Goal: Information Seeking & Learning: Learn about a topic

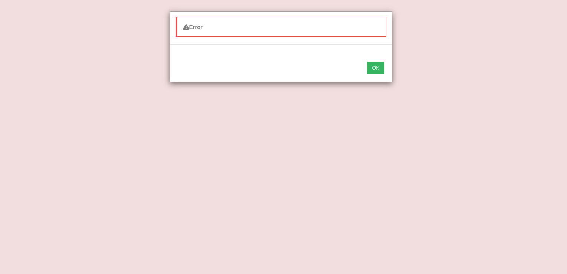
click at [374, 65] on button "OK" at bounding box center [375, 68] width 17 height 13
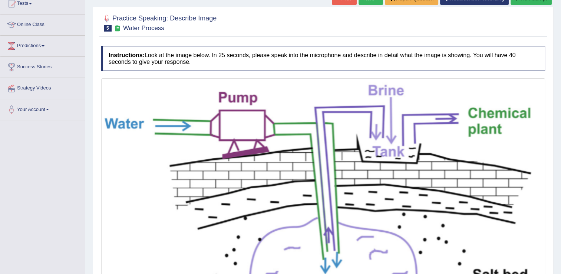
scroll to position [85, 0]
click at [37, 28] on link "Online Class" at bounding box center [42, 24] width 85 height 19
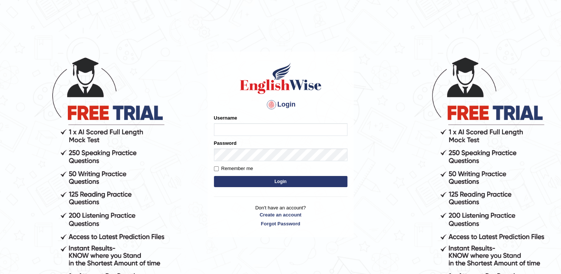
type input "mariyah25"
click at [255, 184] on button "Login" at bounding box center [281, 181] width 134 height 11
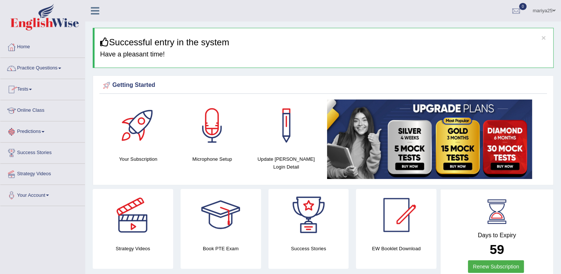
click at [32, 109] on link "Online Class" at bounding box center [42, 109] width 85 height 19
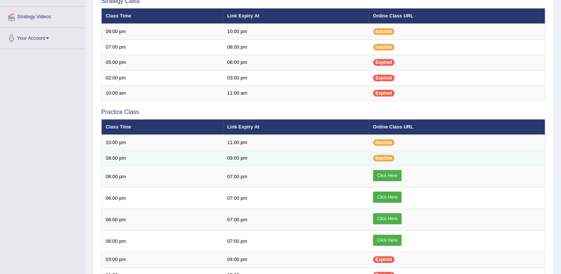
scroll to position [157, 0]
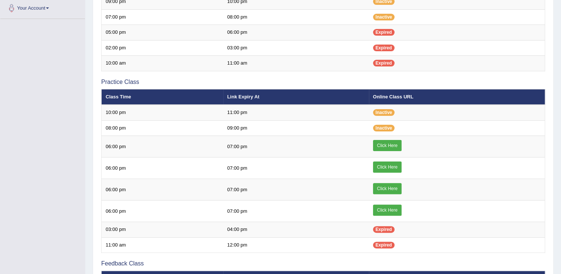
scroll to position [157, 0]
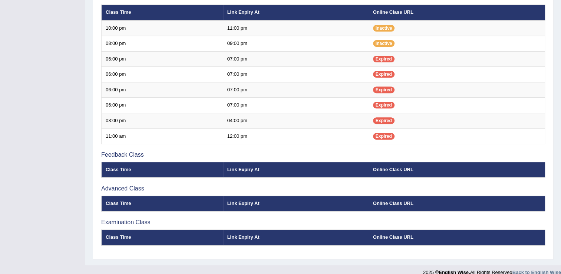
scroll to position [285, 0]
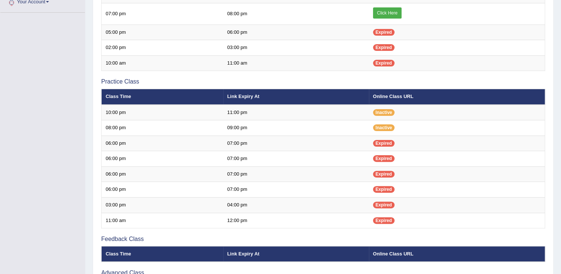
scroll to position [198, 0]
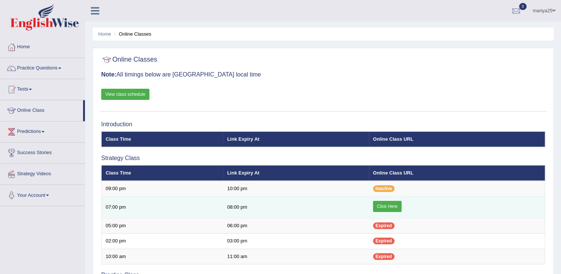
click at [392, 209] on link "Click Here" at bounding box center [387, 206] width 29 height 11
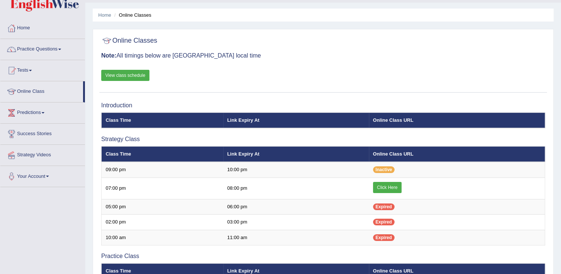
scroll to position [20, 0]
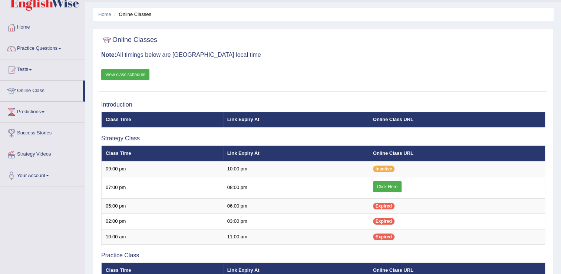
scroll to position [20, 0]
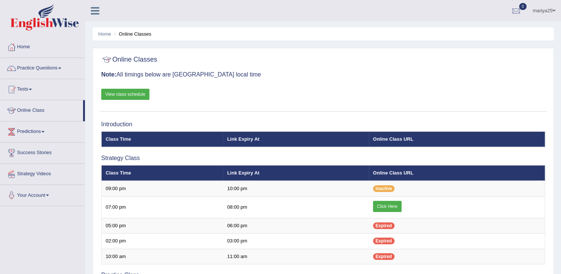
click at [262, 4] on ul "mariya25 Toggle navigation Username: mariyah25 Access Type: Online Subscription…" at bounding box center [394, 10] width 333 height 21
click at [39, 66] on link "Practice Questions" at bounding box center [42, 67] width 85 height 19
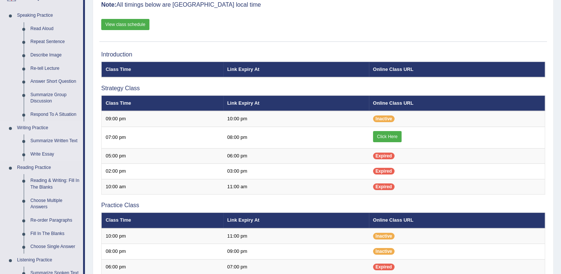
scroll to position [70, 0]
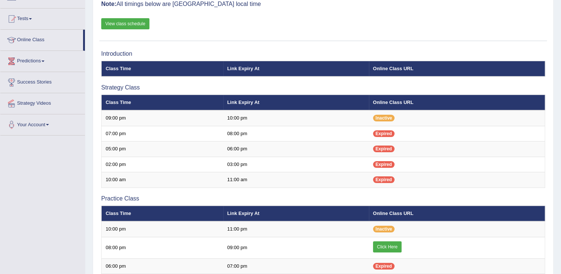
click at [39, 42] on link "Online Class" at bounding box center [41, 39] width 83 height 19
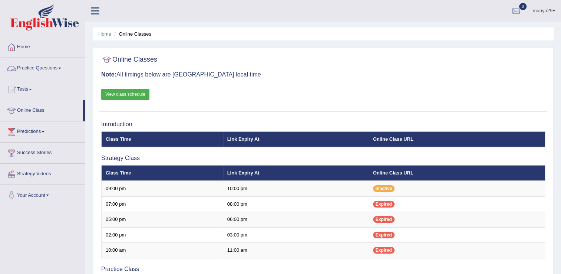
click at [49, 67] on link "Practice Questions" at bounding box center [42, 67] width 85 height 19
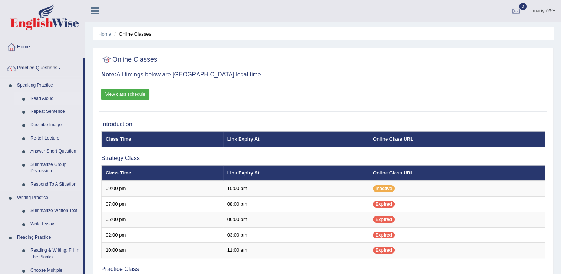
click at [50, 99] on link "Read Aloud" at bounding box center [55, 98] width 56 height 13
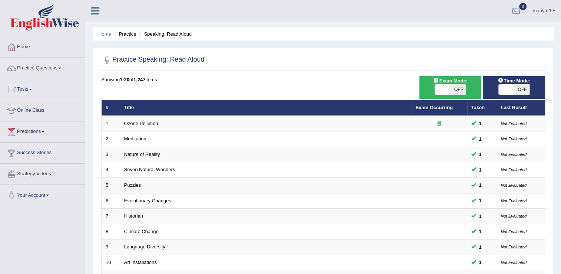
click at [40, 65] on link "Practice Questions" at bounding box center [42, 67] width 85 height 19
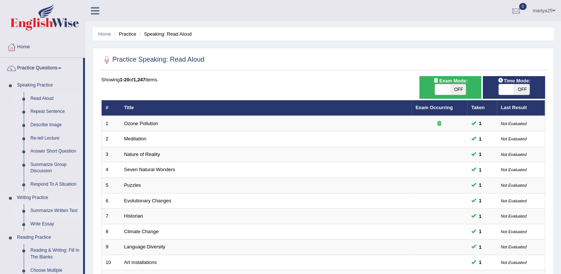
click at [42, 209] on link "Summarize Written Text" at bounding box center [55, 210] width 56 height 13
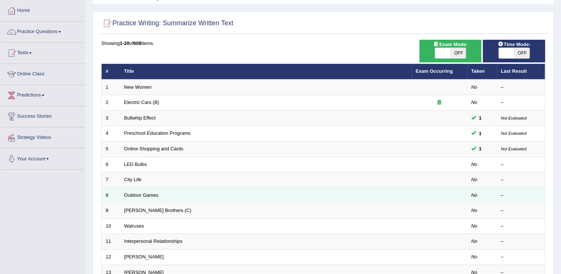
scroll to position [41, 0]
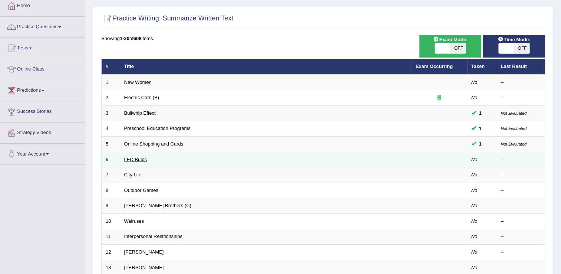
click at [139, 159] on link "LED Bulbs" at bounding box center [135, 160] width 23 height 6
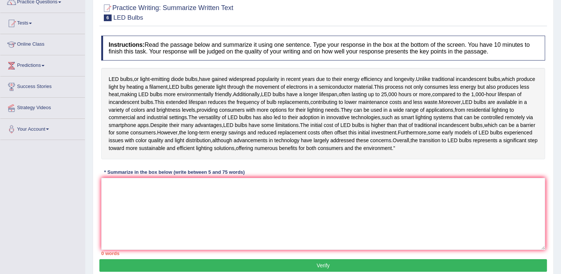
scroll to position [72, 0]
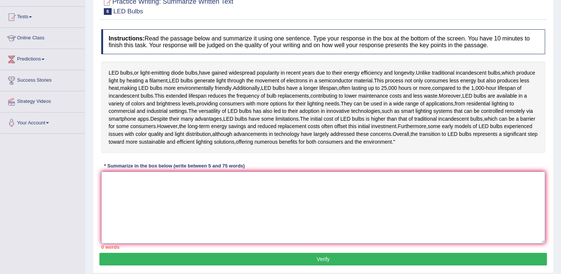
click at [141, 201] on textarea at bounding box center [323, 207] width 444 height 72
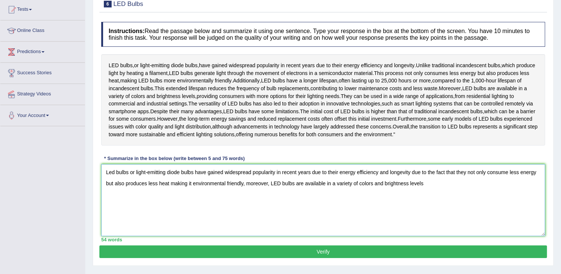
scroll to position [77, 0]
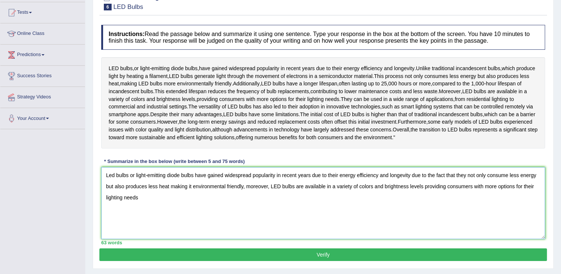
click at [165, 229] on textarea "Led bulbs or light-emitting diode bulbs have gained widespread popularity in re…" at bounding box center [323, 203] width 444 height 72
click at [162, 221] on textarea "Led bulbs or light-emitting diode bulbs have gained widespread popularity in re…" at bounding box center [323, 203] width 444 height 72
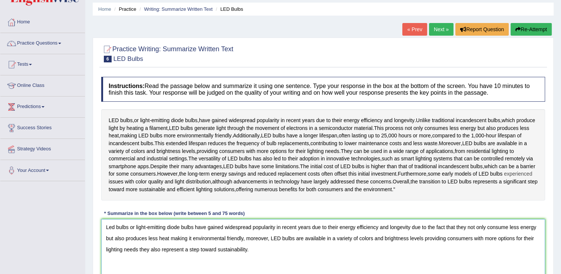
scroll to position [118, 0]
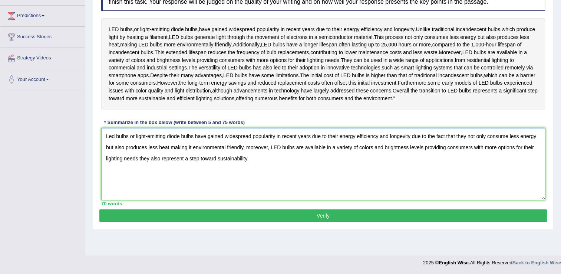
type textarea "Led bulbs or light-emitting diode bulbs have gained widespread popularity in re…"
click at [217, 222] on button "Verify" at bounding box center [323, 215] width 448 height 13
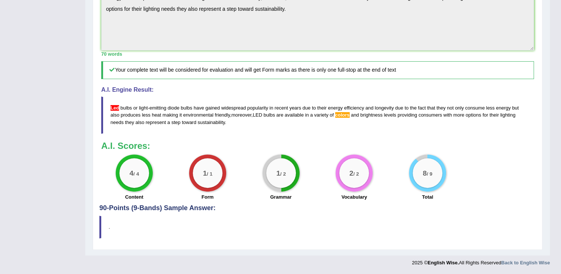
scroll to position [282, 0]
click at [112, 110] on span "Led" at bounding box center [115, 108] width 9 height 6
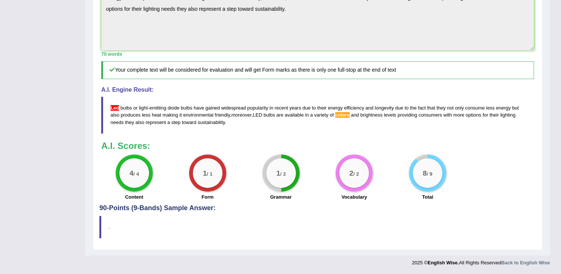
click at [112, 110] on span "Led" at bounding box center [115, 108] width 9 height 6
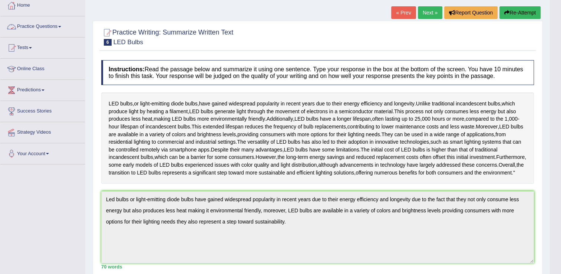
scroll to position [0, 0]
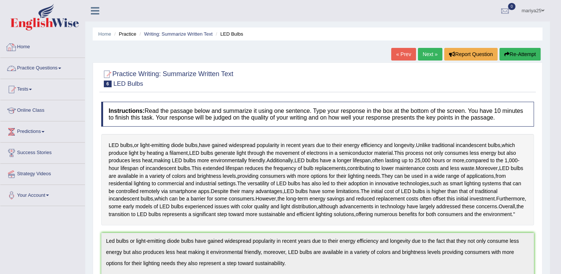
click at [44, 65] on link "Practice Questions" at bounding box center [42, 67] width 85 height 19
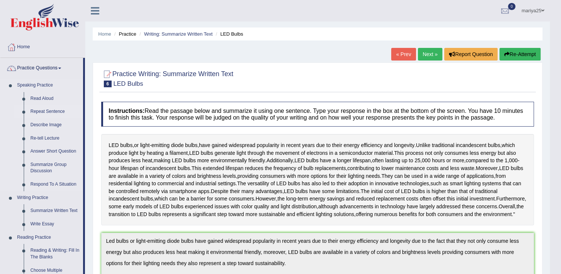
click at [40, 112] on link "Repeat Sentence" at bounding box center [55, 111] width 56 height 13
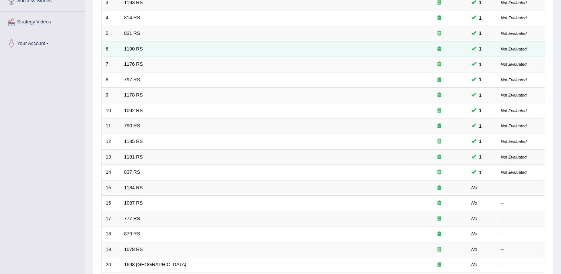
scroll to position [147, 0]
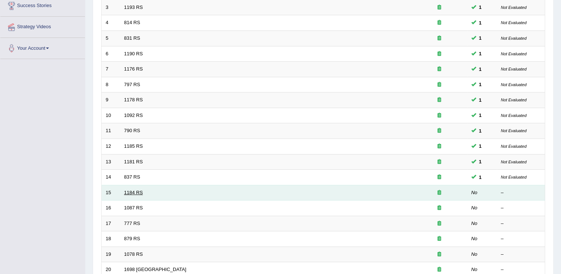
click at [137, 191] on link "1184 RS" at bounding box center [133, 193] width 19 height 6
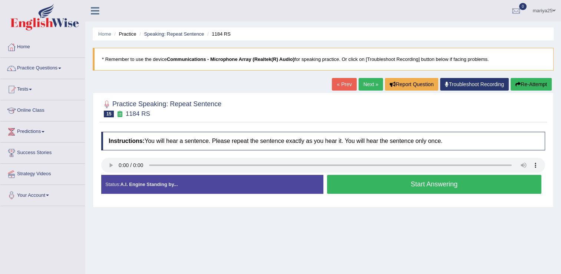
click at [351, 188] on button "Start Answering" at bounding box center [434, 184] width 215 height 19
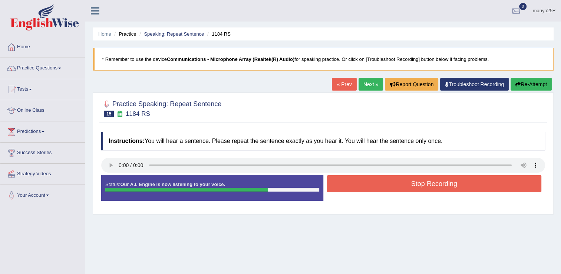
click at [351, 188] on button "Stop Recording" at bounding box center [434, 183] width 215 height 17
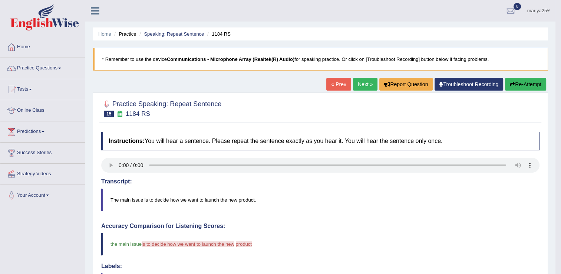
click at [369, 85] on link "Next »" at bounding box center [365, 84] width 24 height 13
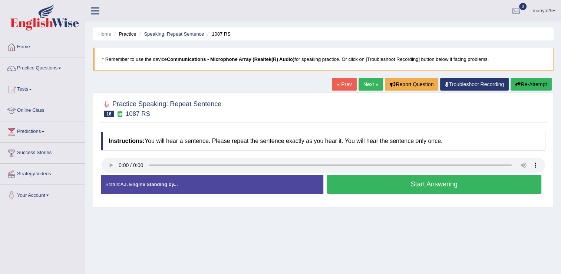
click at [374, 184] on button "Start Answering" at bounding box center [434, 184] width 215 height 19
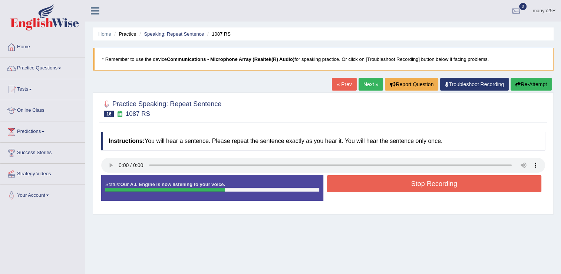
click at [374, 184] on button "Stop Recording" at bounding box center [434, 183] width 215 height 17
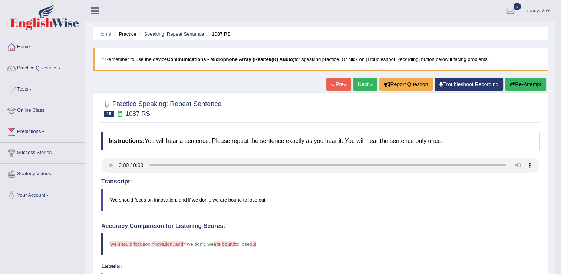
click at [364, 88] on link "Next »" at bounding box center [365, 84] width 24 height 13
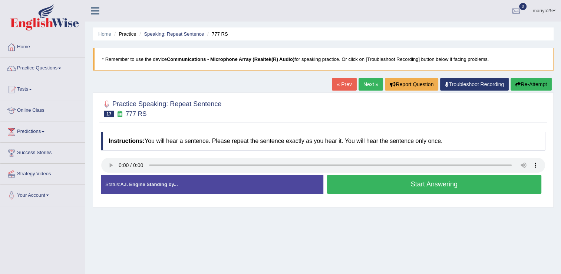
click at [377, 192] on button "Start Answering" at bounding box center [434, 184] width 215 height 19
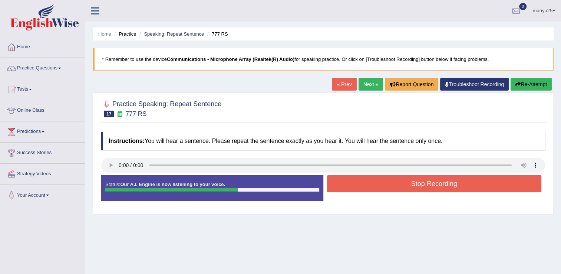
click at [377, 192] on div "Stop Recording" at bounding box center [435, 184] width 222 height 19
click at [374, 181] on button "Stop Recording" at bounding box center [434, 183] width 215 height 17
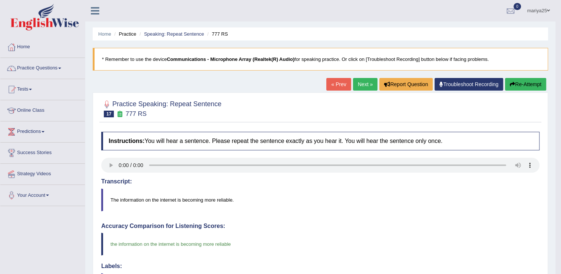
click at [367, 82] on link "Next »" at bounding box center [365, 84] width 24 height 13
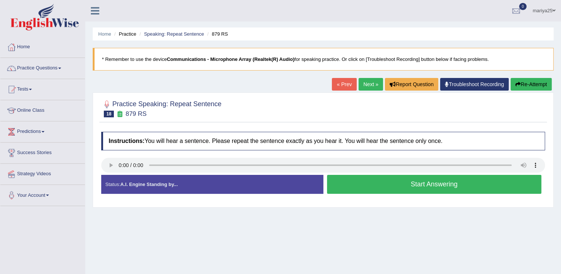
click at [389, 190] on button "Start Answering" at bounding box center [434, 184] width 215 height 19
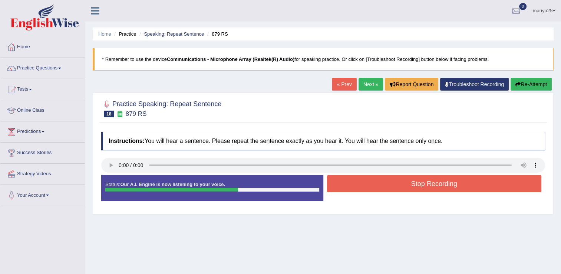
click at [389, 190] on button "Stop Recording" at bounding box center [434, 183] width 215 height 17
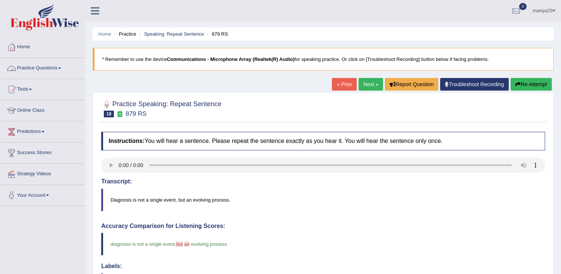
click at [48, 70] on link "Practice Questions" at bounding box center [42, 67] width 85 height 19
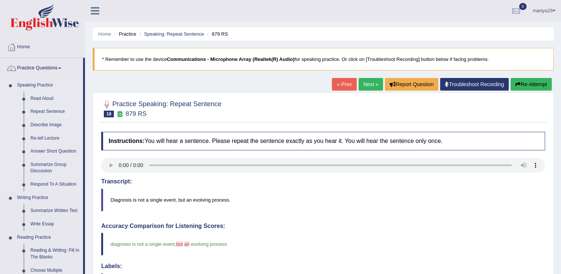
click at [44, 112] on link "Repeat Sentence" at bounding box center [55, 111] width 56 height 13
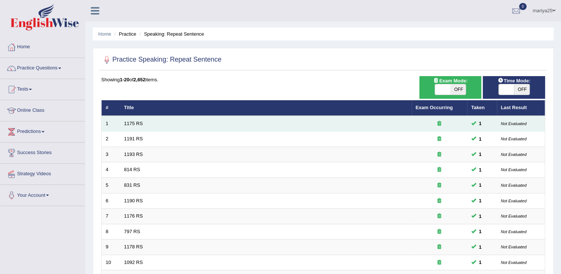
click at [451, 125] on div at bounding box center [439, 123] width 47 height 7
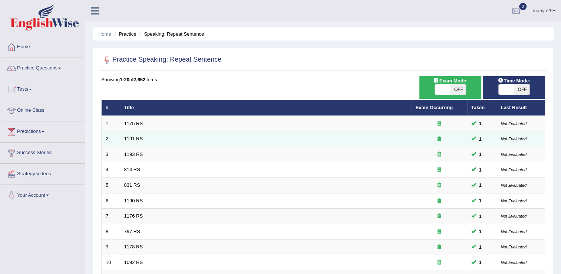
click at [348, 136] on td "1191 RS" at bounding box center [266, 139] width 292 height 16
click at [132, 135] on td "1191 RS" at bounding box center [266, 139] width 292 height 16
click at [132, 137] on link "1191 RS" at bounding box center [133, 139] width 19 height 6
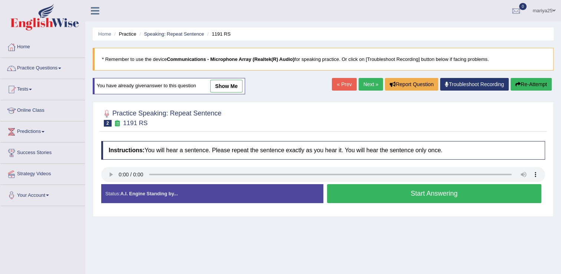
click at [226, 86] on link "show me" at bounding box center [226, 86] width 32 height 13
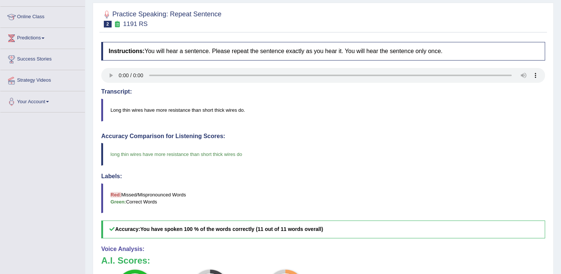
scroll to position [53, 0]
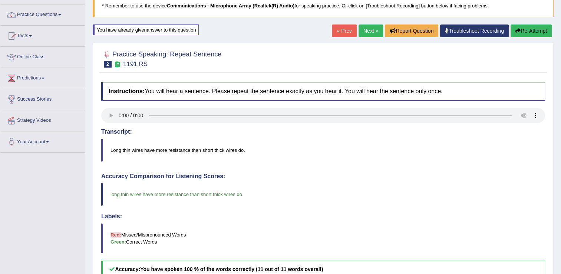
click at [371, 31] on link "Next »" at bounding box center [371, 30] width 24 height 13
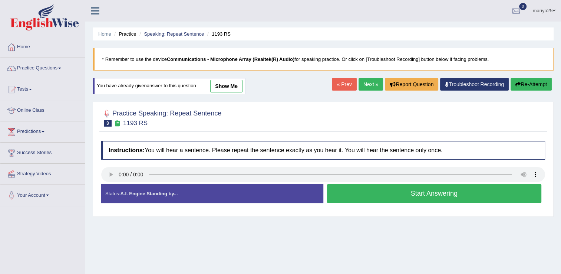
click at [229, 82] on link "show me" at bounding box center [226, 86] width 32 height 13
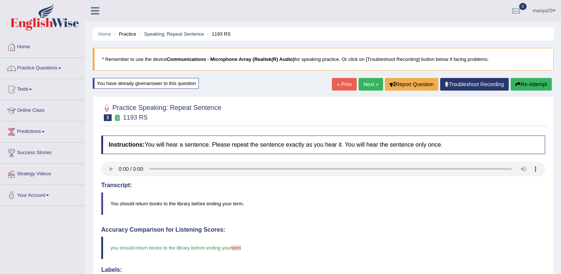
click at [519, 82] on icon "button" at bounding box center [518, 84] width 5 height 5
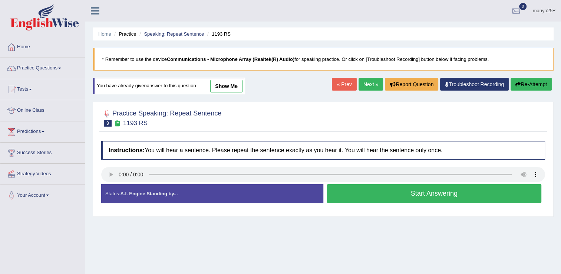
click at [350, 196] on button "Start Answering" at bounding box center [434, 193] width 215 height 19
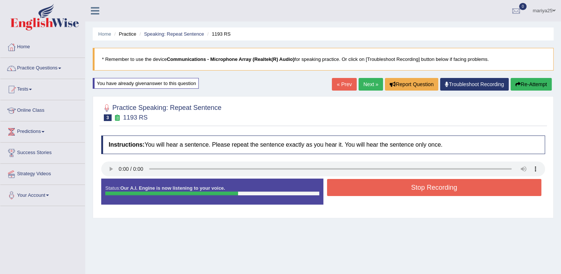
click at [352, 194] on button "Stop Recording" at bounding box center [434, 187] width 215 height 17
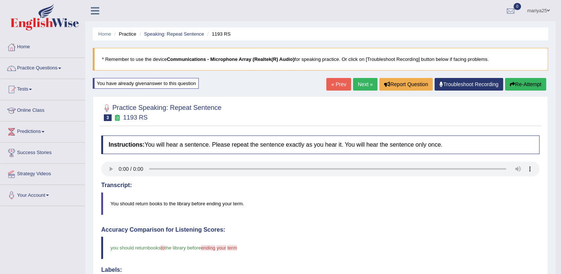
click at [367, 85] on link "Next »" at bounding box center [365, 84] width 24 height 13
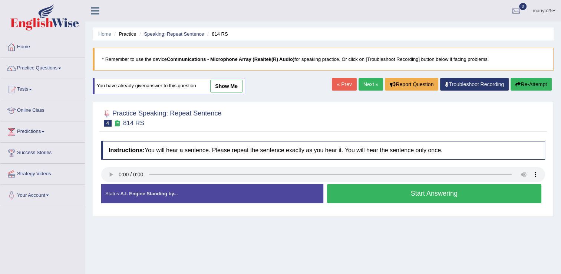
click at [219, 83] on link "show me" at bounding box center [226, 86] width 32 height 13
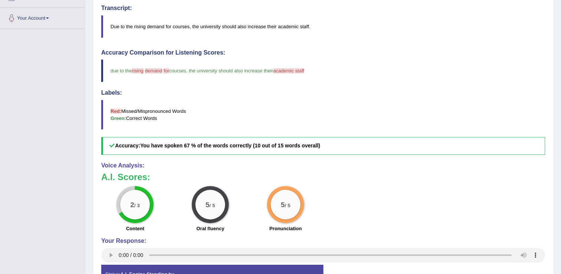
scroll to position [179, 0]
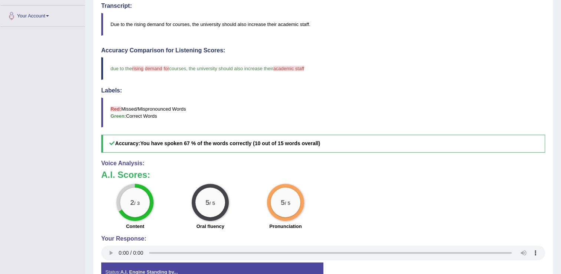
click at [122, 198] on div "2 / 3" at bounding box center [135, 202] width 30 height 30
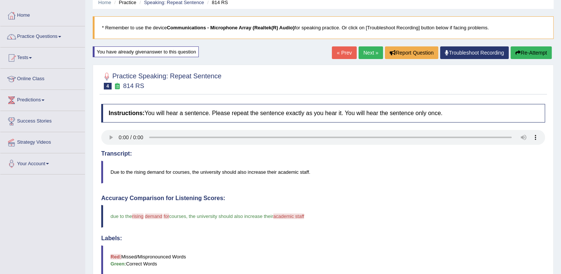
scroll to position [31, 0]
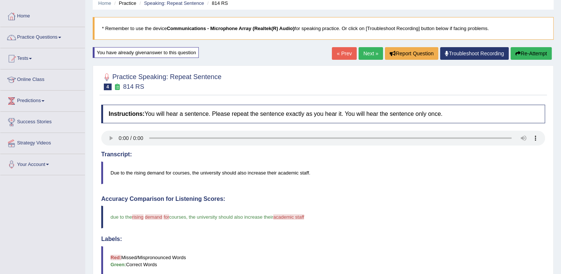
click at [527, 52] on button "Re-Attempt" at bounding box center [531, 53] width 41 height 13
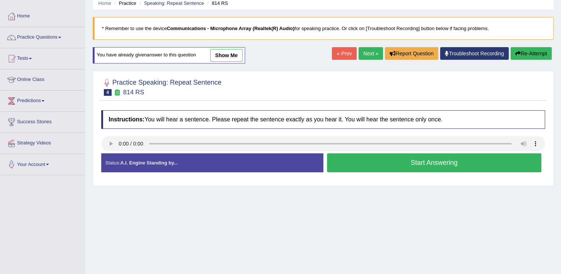
scroll to position [31, 0]
click at [337, 163] on button "Start Answering" at bounding box center [434, 162] width 215 height 19
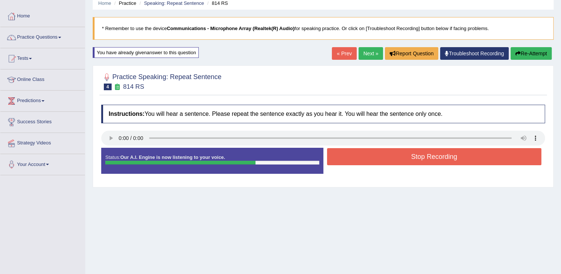
click at [337, 163] on button "Stop Recording" at bounding box center [434, 156] width 215 height 17
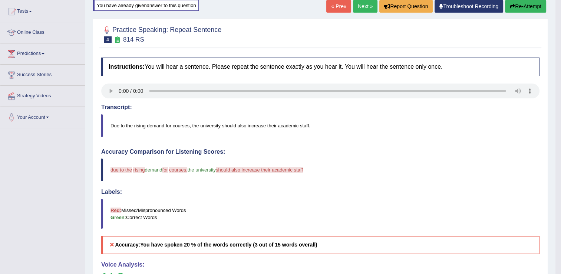
scroll to position [27, 0]
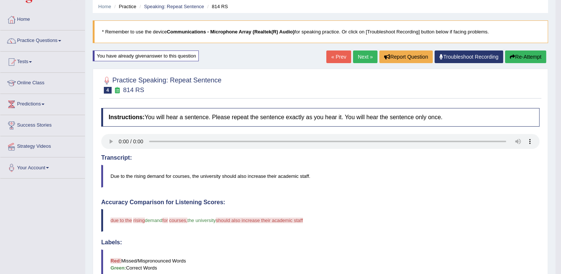
click at [364, 58] on link "Next »" at bounding box center [365, 56] width 24 height 13
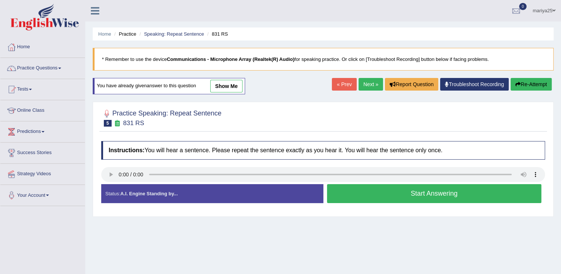
click at [229, 84] on link "show me" at bounding box center [226, 86] width 32 height 13
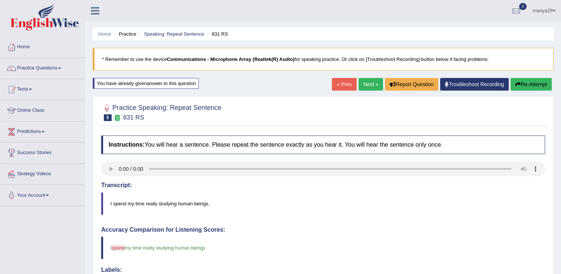
click at [367, 84] on link "Next »" at bounding box center [371, 84] width 24 height 13
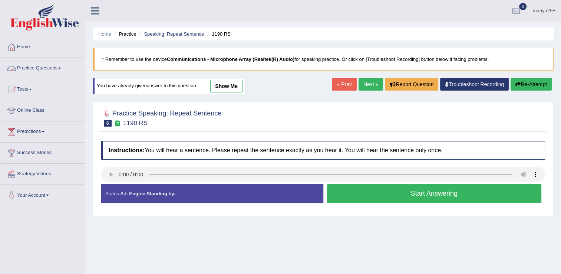
click at [56, 68] on link "Practice Questions" at bounding box center [42, 67] width 85 height 19
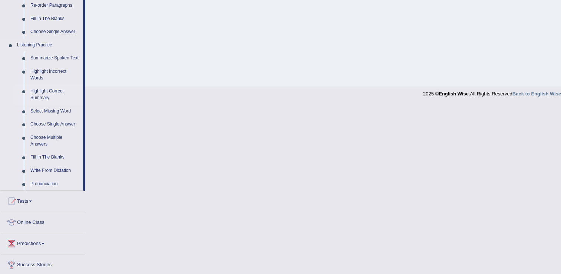
scroll to position [285, 0]
drag, startPoint x: 84, startPoint y: 175, endPoint x: 90, endPoint y: 125, distance: 50.9
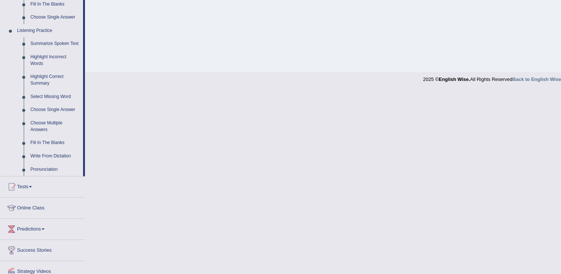
scroll to position [328, 0]
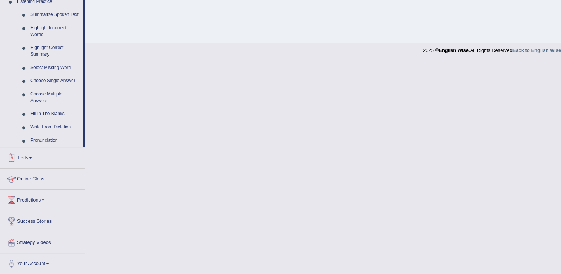
click at [28, 178] on link "Online Class" at bounding box center [42, 177] width 85 height 19
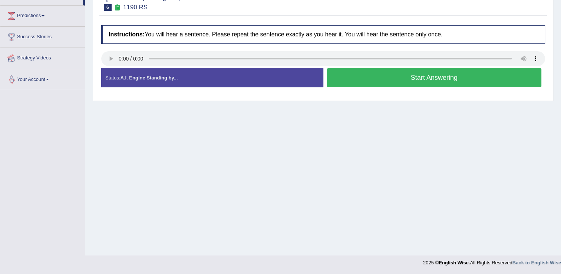
scroll to position [115, 0]
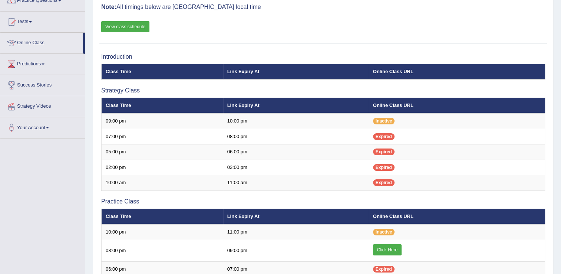
scroll to position [66, 0]
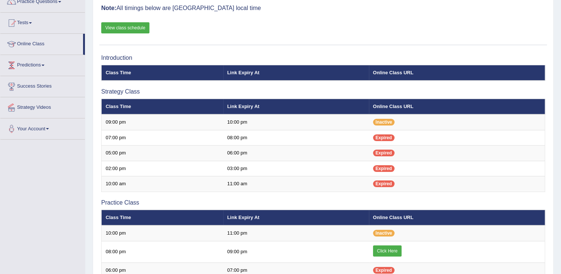
click at [35, 65] on link "Predictions" at bounding box center [42, 64] width 85 height 19
click at [35, 80] on link "Latest Predictions" at bounding box center [48, 82] width 69 height 13
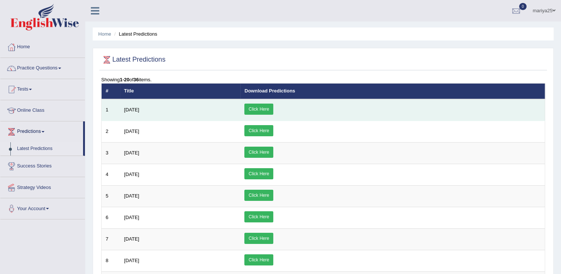
click at [273, 111] on link "Click Here" at bounding box center [259, 109] width 29 height 11
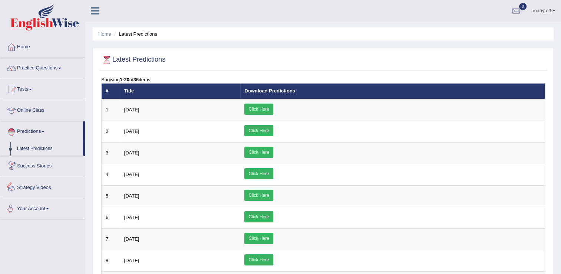
click at [27, 130] on link "Predictions" at bounding box center [41, 130] width 83 height 19
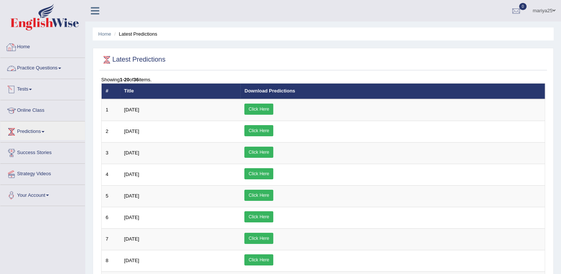
click at [46, 45] on link "Home" at bounding box center [42, 46] width 85 height 19
